Goal: Ask a question: Seek information or help from site administrators or community

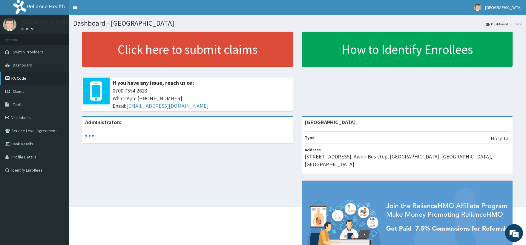
click at [26, 76] on link "PA Code" at bounding box center [34, 78] width 69 height 13
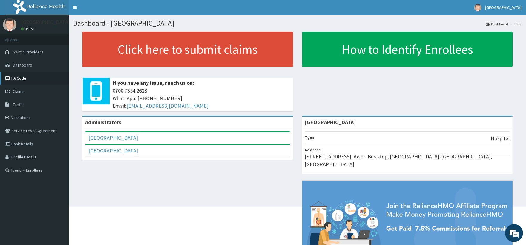
click at [26, 76] on link "PA Code" at bounding box center [34, 78] width 69 height 13
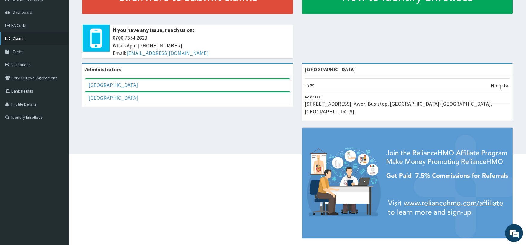
click at [25, 39] on link "Claims" at bounding box center [34, 38] width 69 height 13
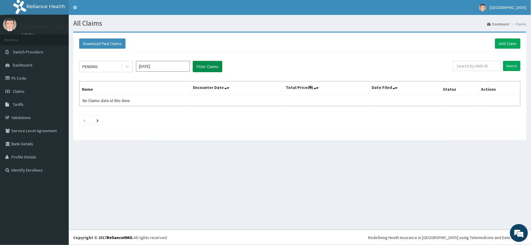
click at [204, 70] on button "Filter Claims" at bounding box center [208, 66] width 30 height 11
click at [127, 68] on icon at bounding box center [127, 67] width 4 height 2
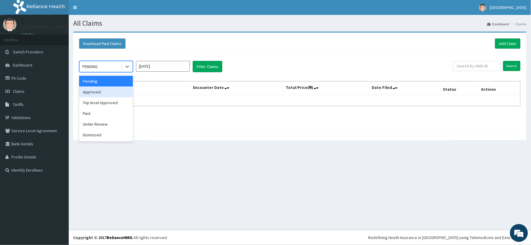
click at [120, 90] on div "Approved" at bounding box center [106, 92] width 54 height 11
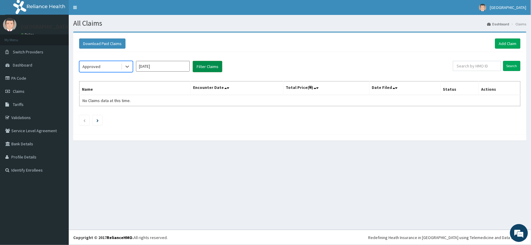
click at [199, 68] on button "Filter Claims" at bounding box center [208, 66] width 30 height 11
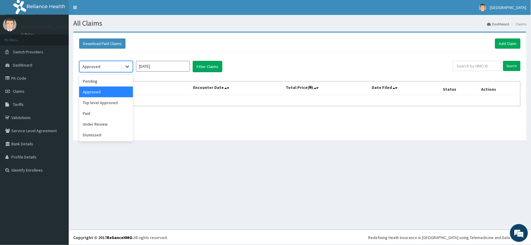
click at [127, 71] on div at bounding box center [127, 66] width 11 height 11
click at [115, 102] on div "Top level Approved" at bounding box center [106, 102] width 54 height 11
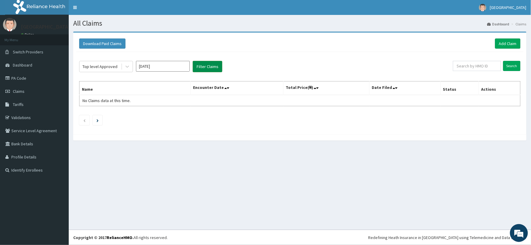
click at [210, 64] on button "Filter Claims" at bounding box center [208, 66] width 30 height 11
click at [211, 66] on button "Filter Claims" at bounding box center [208, 66] width 30 height 11
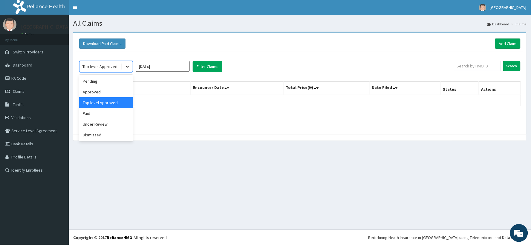
click at [130, 69] on div at bounding box center [127, 66] width 11 height 11
click at [109, 115] on div "Paid" at bounding box center [106, 113] width 54 height 11
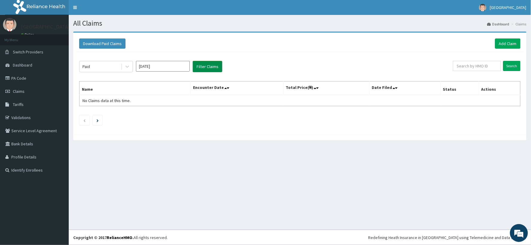
click at [213, 67] on button "Filter Claims" at bounding box center [208, 66] width 30 height 11
click at [129, 66] on icon at bounding box center [127, 67] width 6 height 6
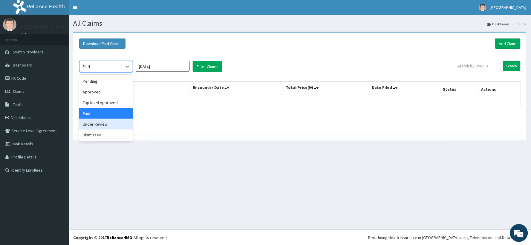
click at [110, 127] on div "Under Review" at bounding box center [106, 124] width 54 height 11
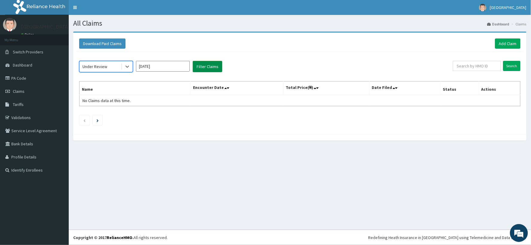
click at [210, 70] on button "Filter Claims" at bounding box center [208, 66] width 30 height 11
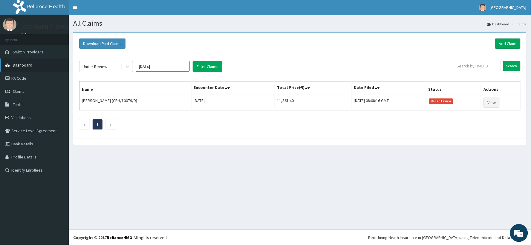
click at [31, 65] on link "Dashboard" at bounding box center [34, 65] width 69 height 13
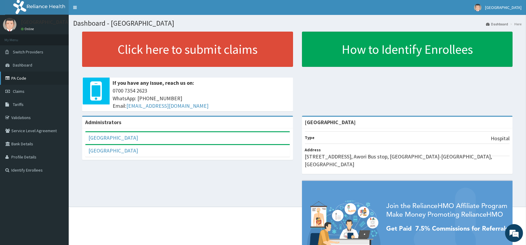
click at [44, 78] on link "PA Code" at bounding box center [34, 78] width 69 height 13
click at [516, 234] on em at bounding box center [514, 233] width 16 height 16
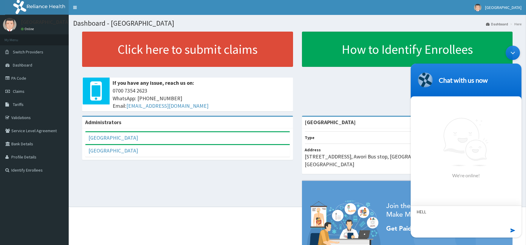
type textarea "HELLO"
type textarea "R"
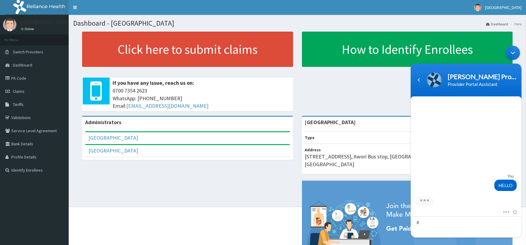
scroll to position [82, 0]
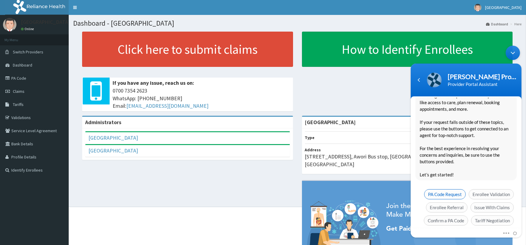
click at [448, 189] on span "PA Code Request" at bounding box center [445, 194] width 42 height 10
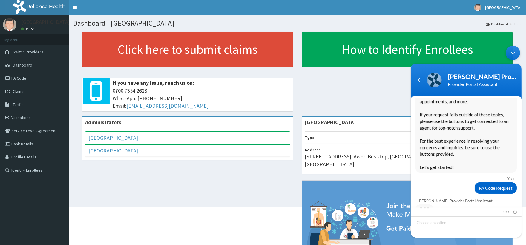
scroll to position [106, 0]
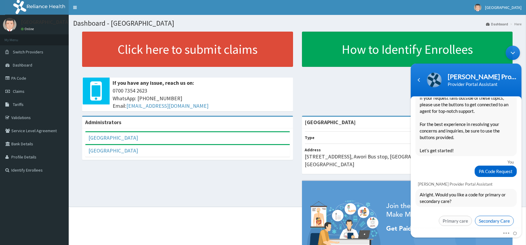
click at [488, 216] on span "Secondary Care" at bounding box center [494, 221] width 39 height 10
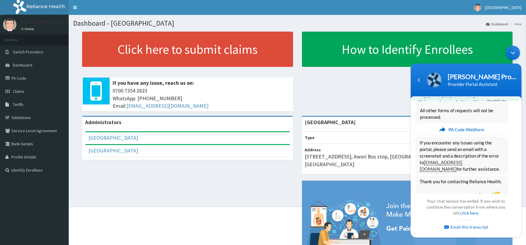
scroll to position [336, 0]
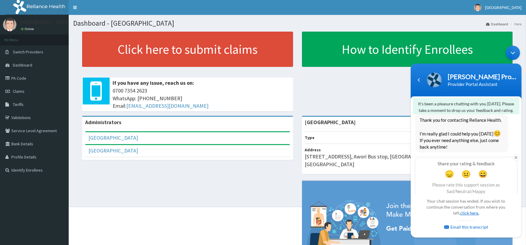
click at [466, 213] on link "click here." at bounding box center [469, 212] width 19 height 5
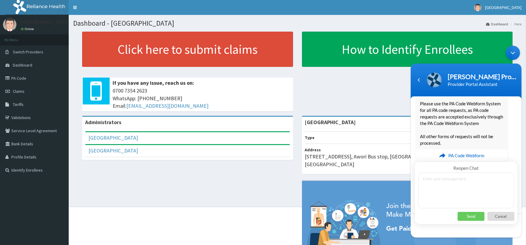
scroll to position [249, 0]
type textarea "Y"
type textarea "WAITING FOR APPROVAL FROM YOUR ENDS"
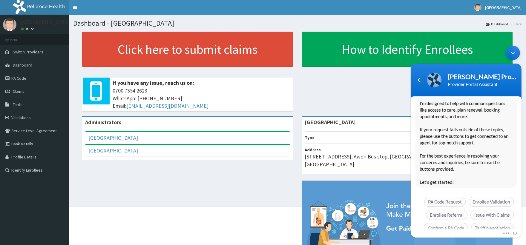
scroll to position [493, 0]
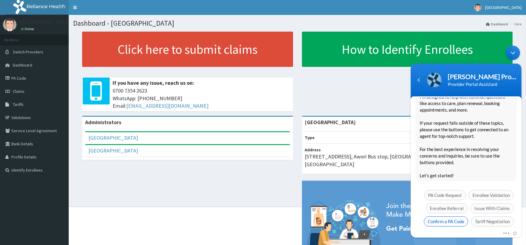
click at [459, 216] on span "Confirm a PA Code" at bounding box center [446, 221] width 44 height 10
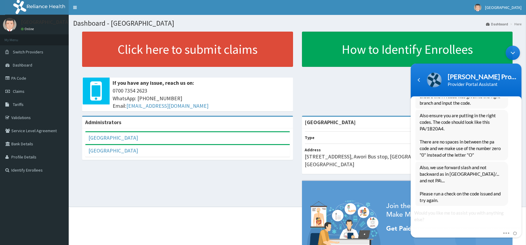
scroll to position [695, 0]
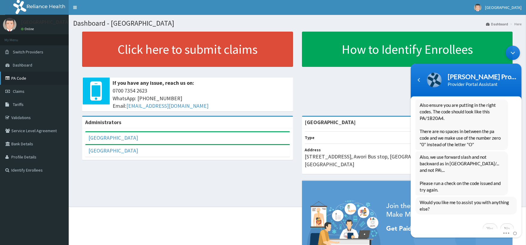
click at [24, 81] on link "PA Code" at bounding box center [34, 78] width 69 height 13
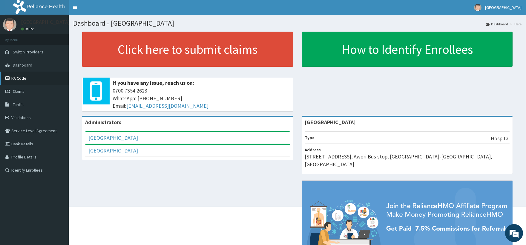
click at [28, 78] on link "PA Code" at bounding box center [34, 78] width 69 height 13
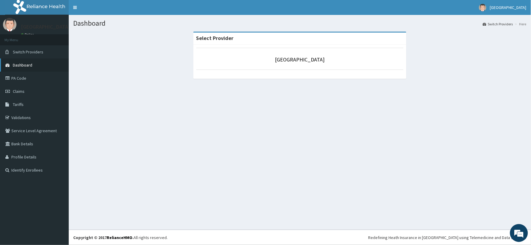
click at [33, 63] on link "Dashboard" at bounding box center [34, 65] width 69 height 13
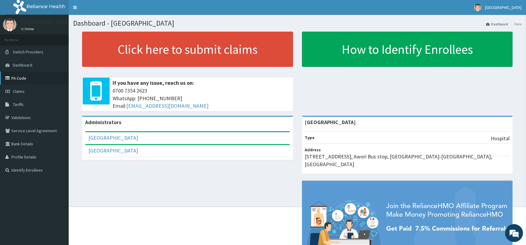
scroll to position [722, 0]
click at [35, 79] on link "PA Code" at bounding box center [34, 78] width 69 height 13
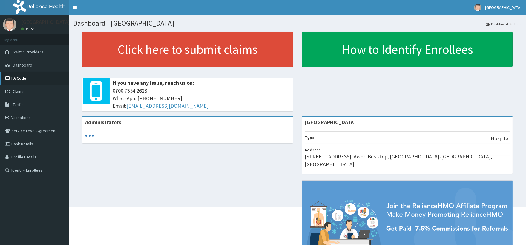
click at [32, 75] on link "PA Code" at bounding box center [34, 78] width 69 height 13
